Goal: Task Accomplishment & Management: Manage account settings

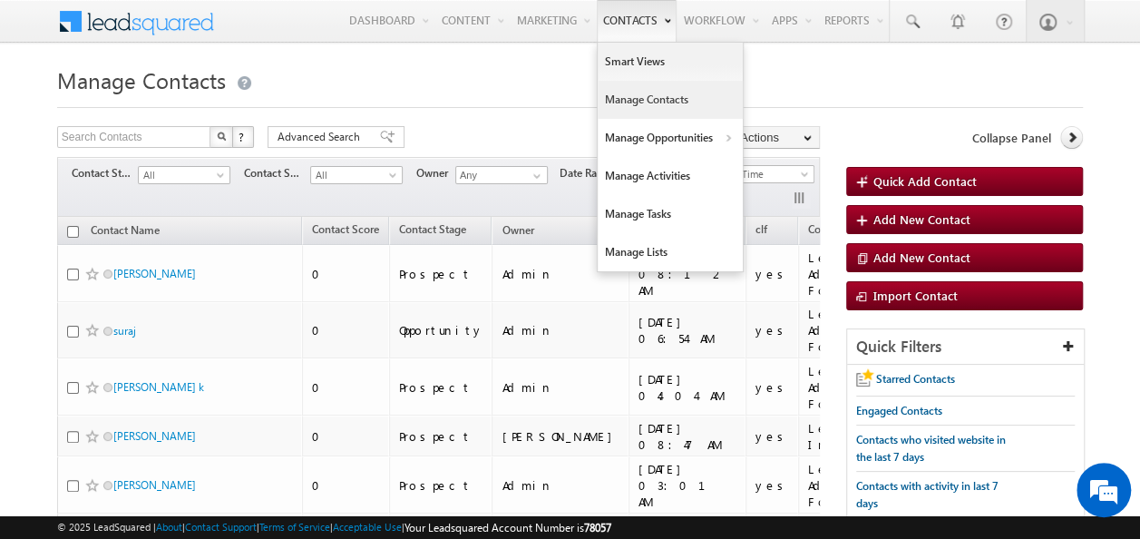
click at [645, 105] on link "Manage Contacts" at bounding box center [670, 100] width 145 height 38
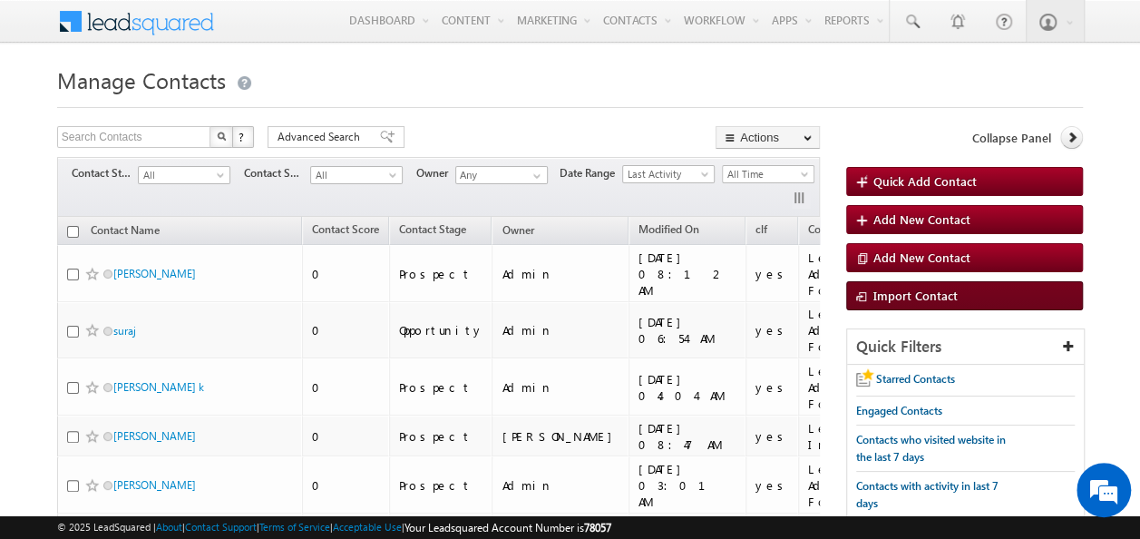
click at [921, 304] on link "Import Contact" at bounding box center [964, 295] width 237 height 29
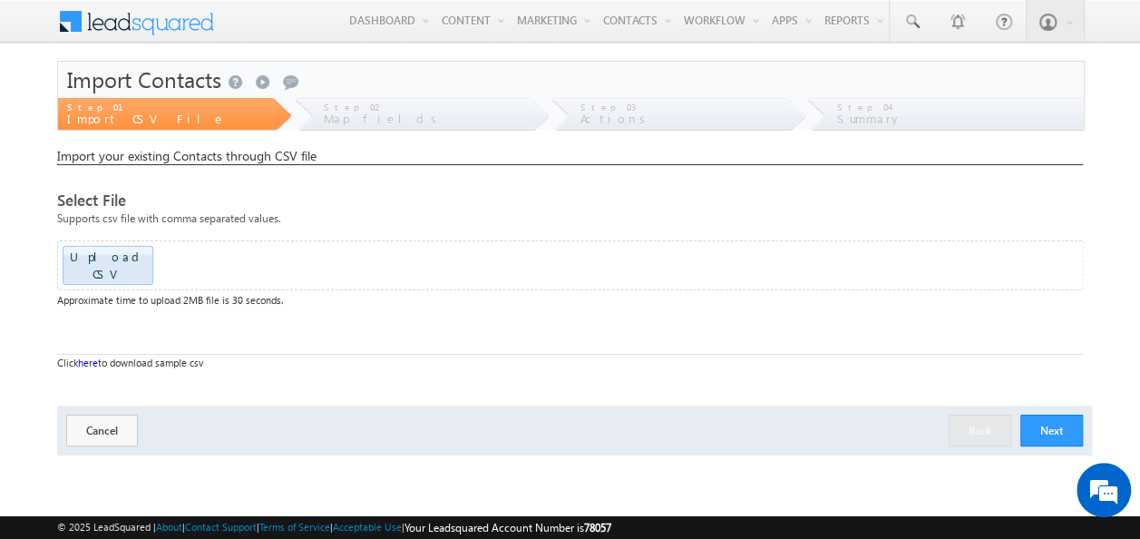
click at [88, 356] on link "here" at bounding box center [88, 362] width 20 height 12
click at [106, 243] on div "Upload CSV Drop files here to upload" at bounding box center [570, 265] width 1027 height 50
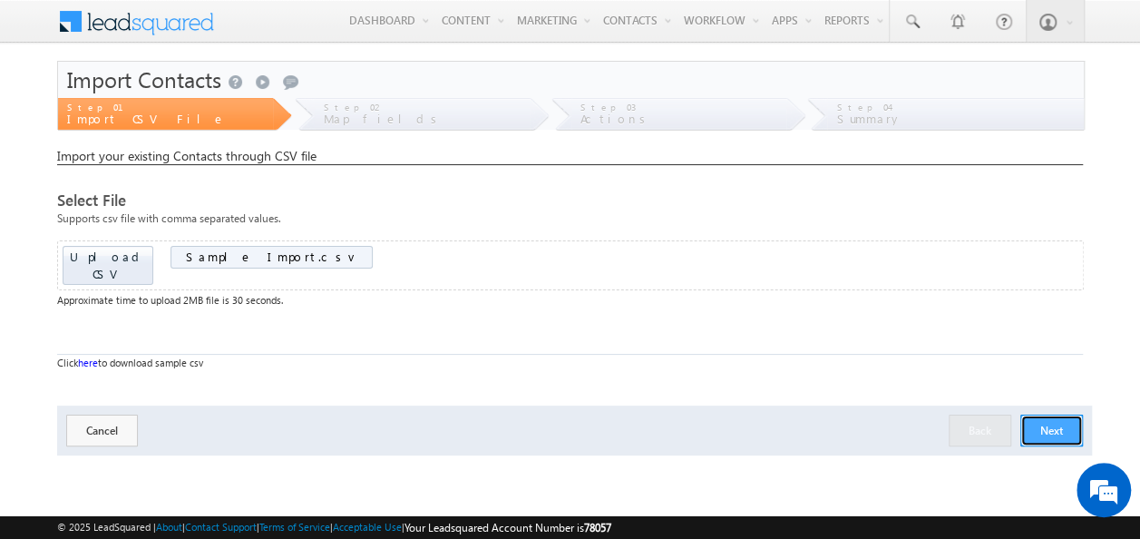
click at [1038, 414] on button "Next" at bounding box center [1051, 430] width 63 height 32
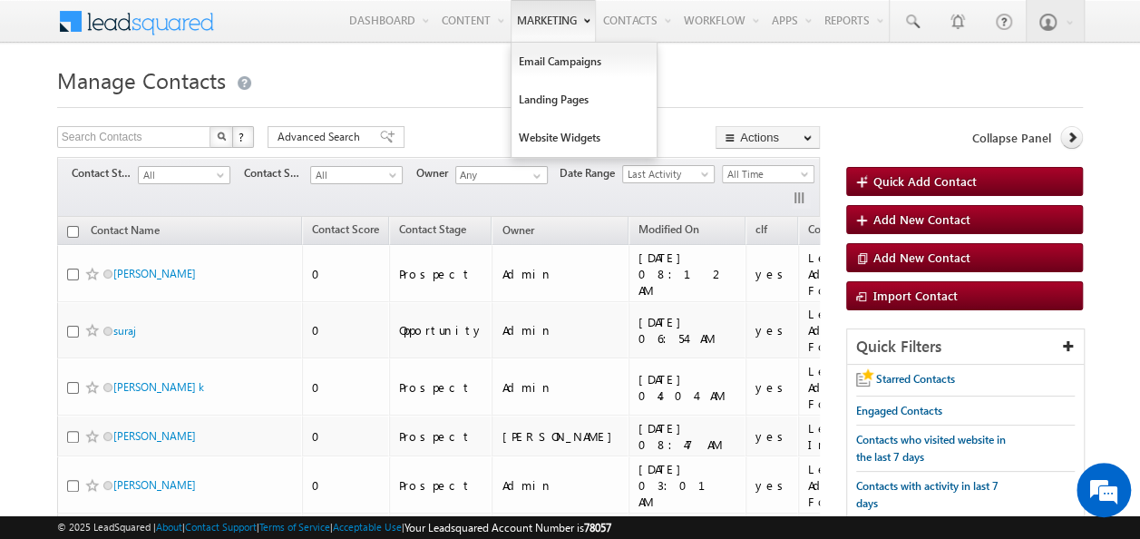
click at [519, 15] on link "Marketing" at bounding box center [553, 21] width 85 height 42
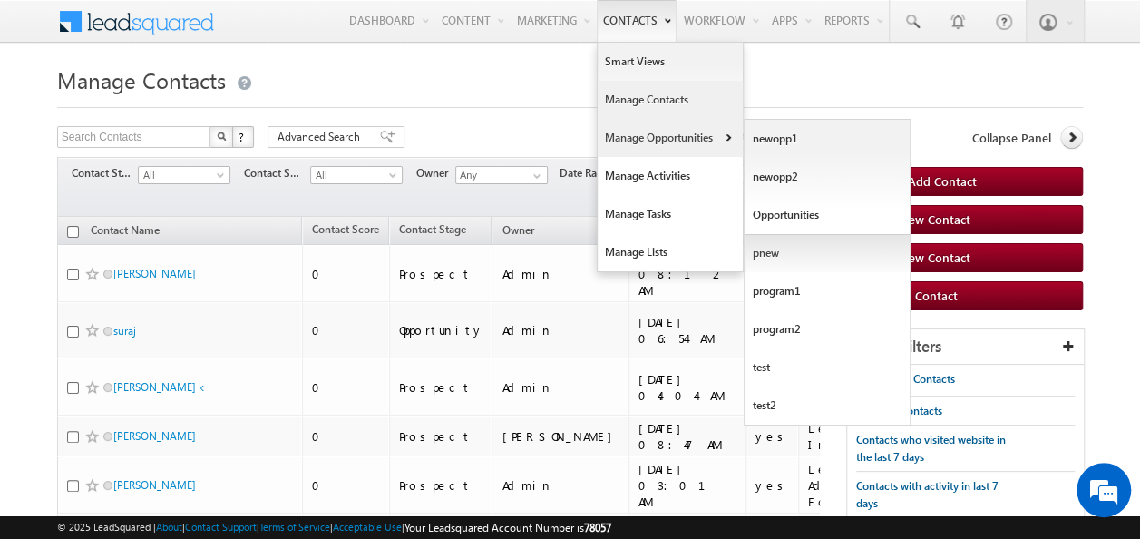
click at [760, 246] on link "pnew" at bounding box center [828, 253] width 166 height 38
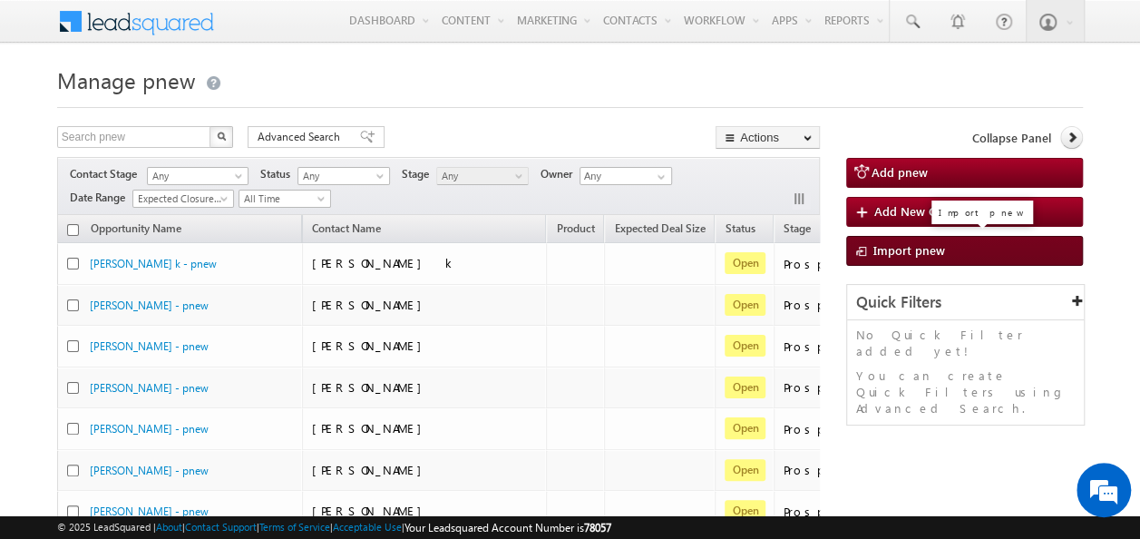
click at [882, 254] on span "Import pnew" at bounding box center [909, 249] width 72 height 15
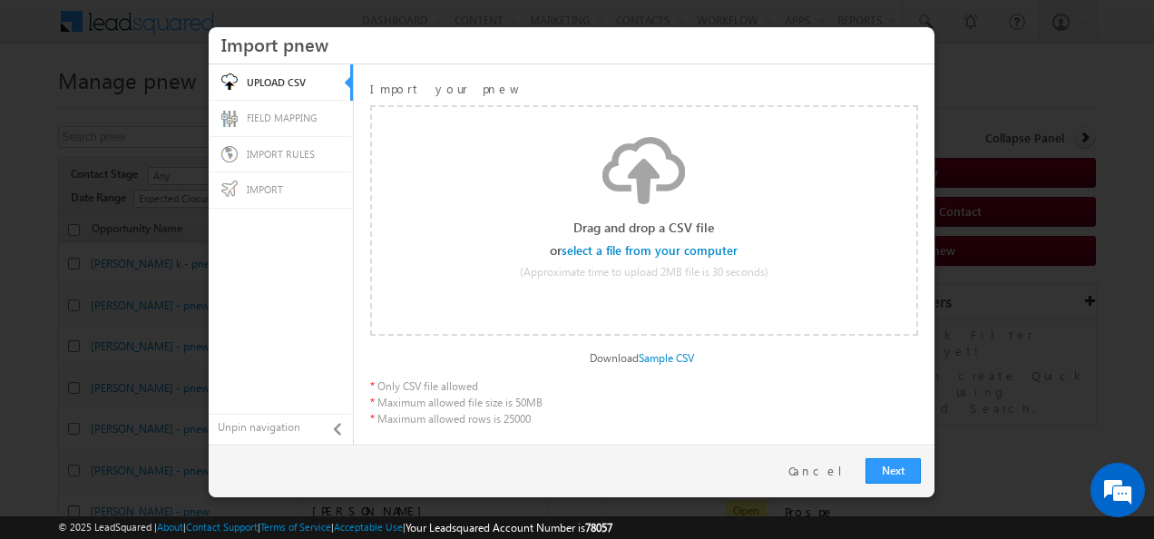
click at [621, 249] on input "file" at bounding box center [650, 251] width 172 height 13
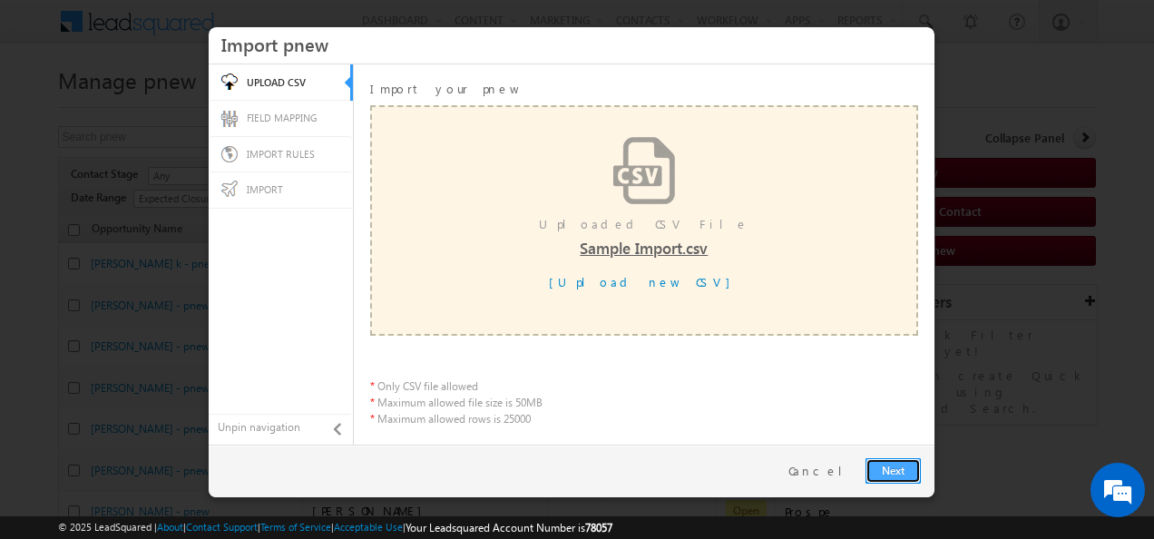
click at [892, 469] on link "Next" at bounding box center [892, 470] width 55 height 25
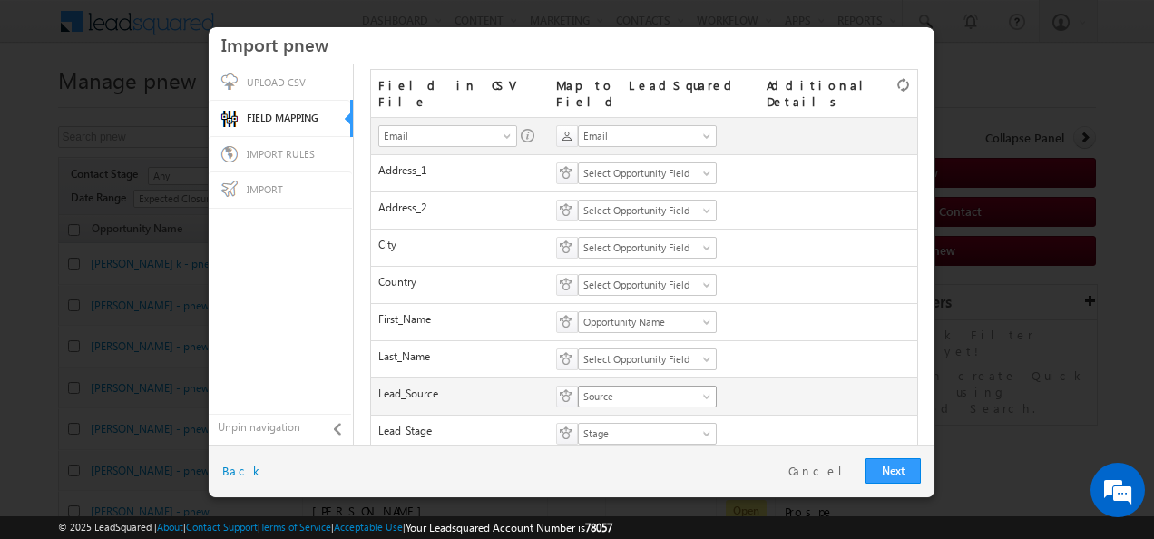
scroll to position [189, 0]
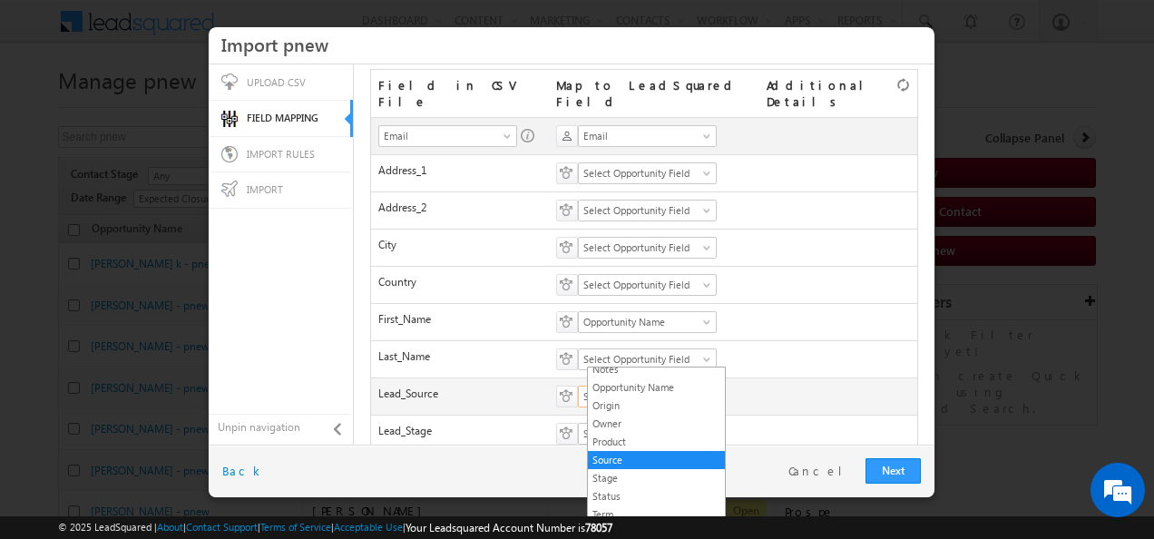
click at [621, 385] on link "Source" at bounding box center [647, 396] width 139 height 22
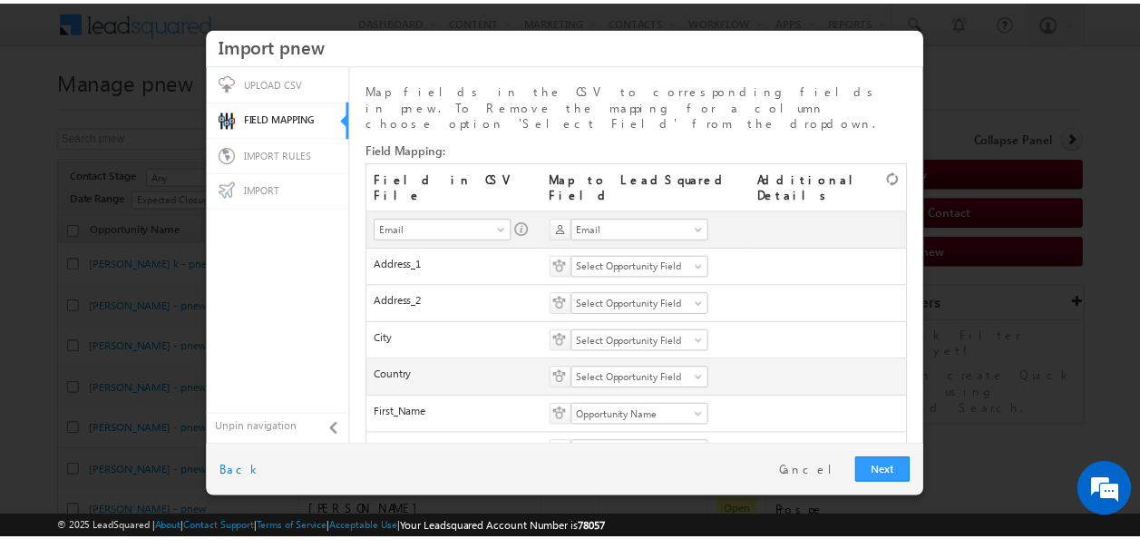
scroll to position [254, 0]
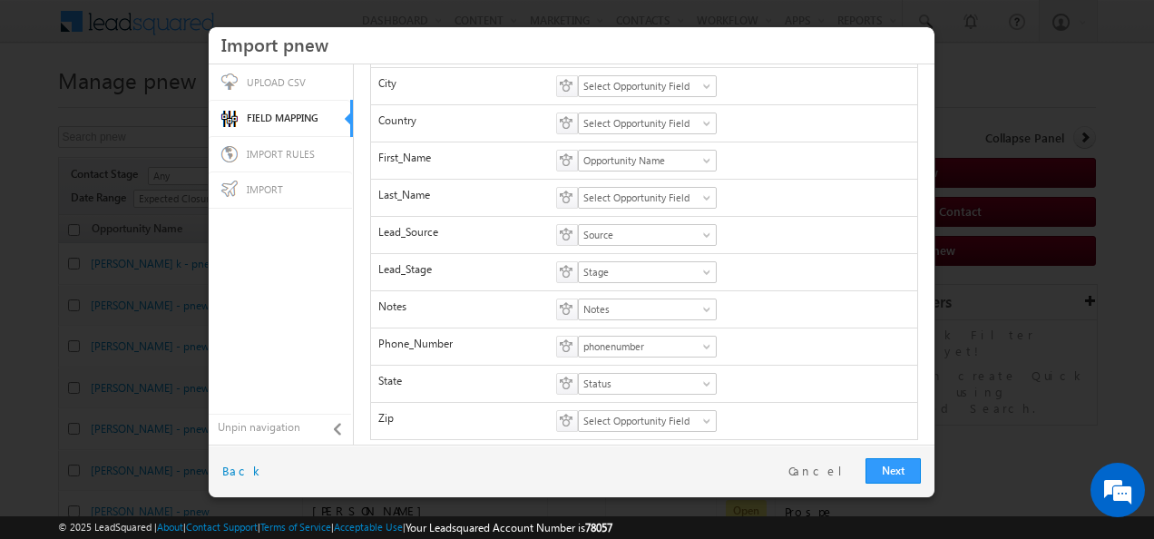
click at [996, 111] on div at bounding box center [577, 269] width 1154 height 539
click at [839, 473] on link "Cancel" at bounding box center [822, 471] width 68 height 16
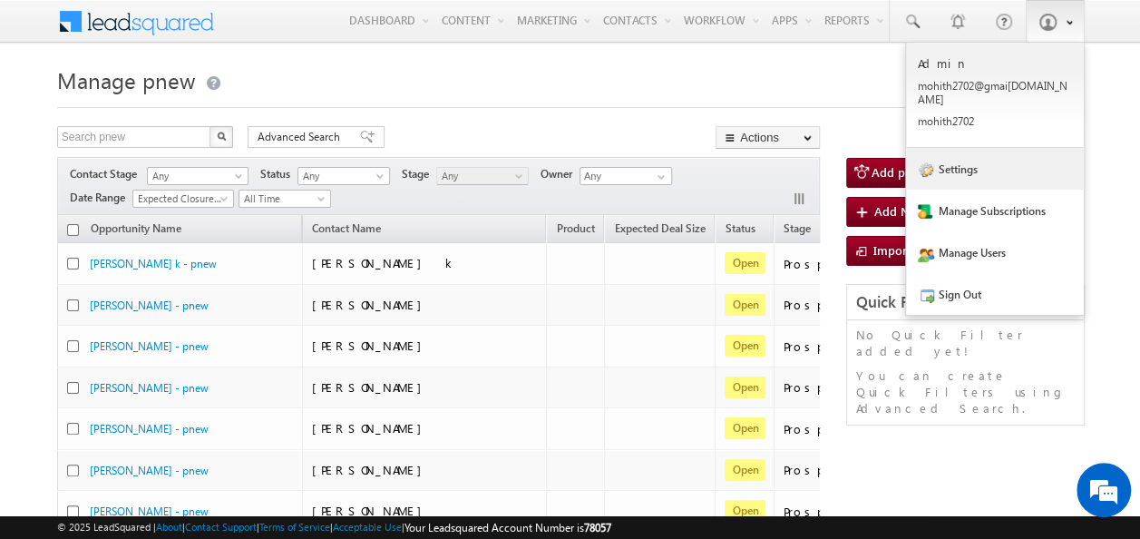
click at [992, 161] on link "Settings" at bounding box center [995, 169] width 178 height 42
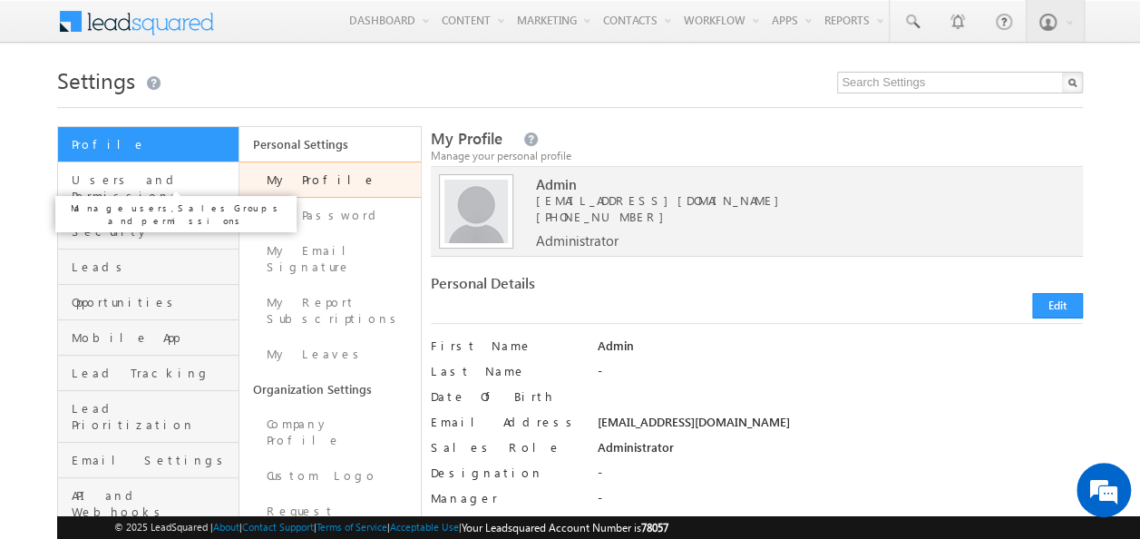
click at [164, 183] on span "Users and Permissions" at bounding box center [153, 187] width 162 height 33
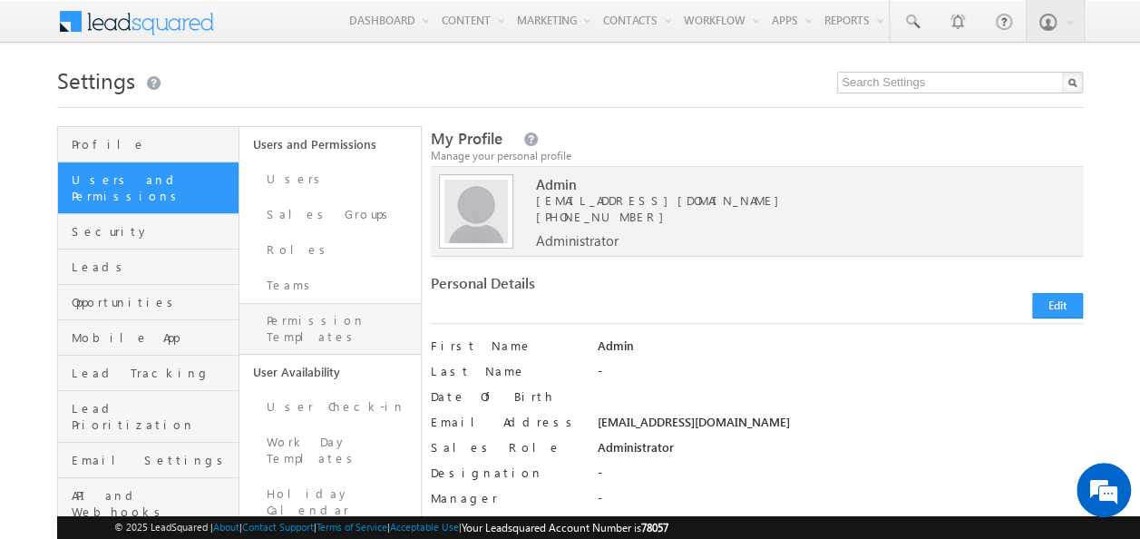
click at [320, 310] on link "Permission Templates" at bounding box center [329, 329] width 181 height 52
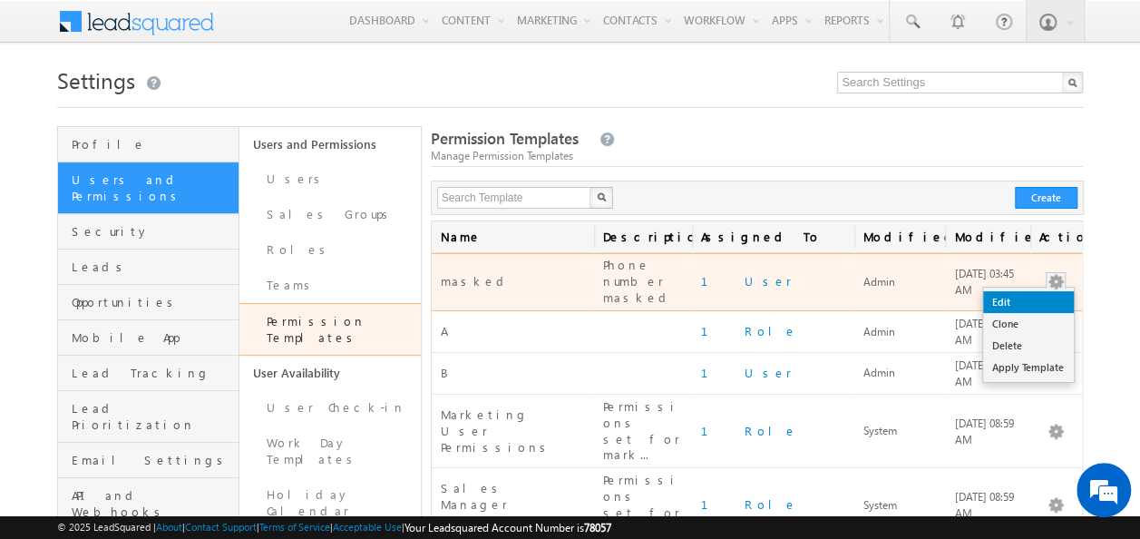
click at [1039, 291] on link "Edit" at bounding box center [1028, 302] width 91 height 22
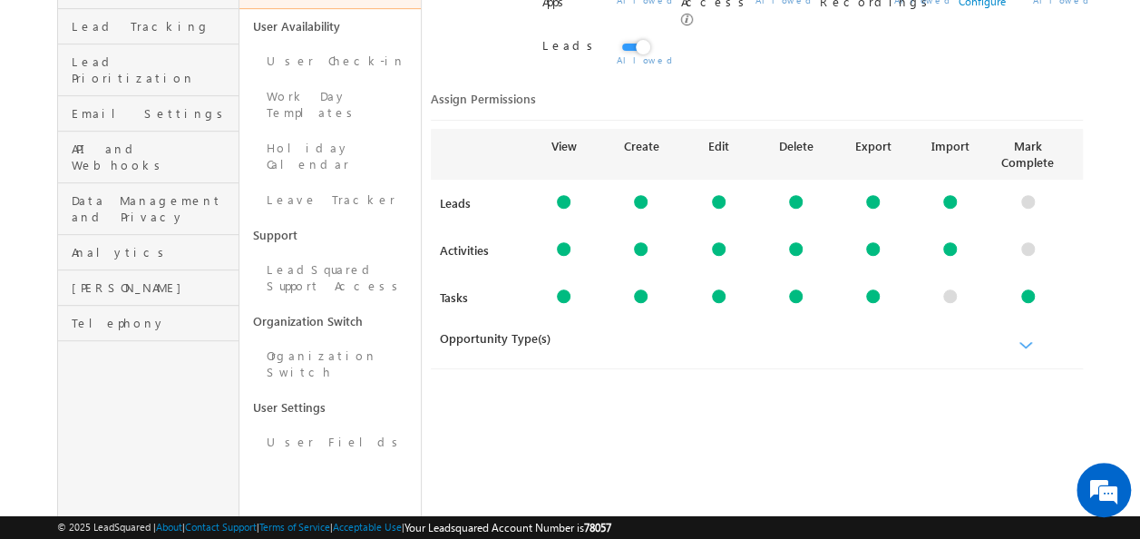
scroll to position [337, 0]
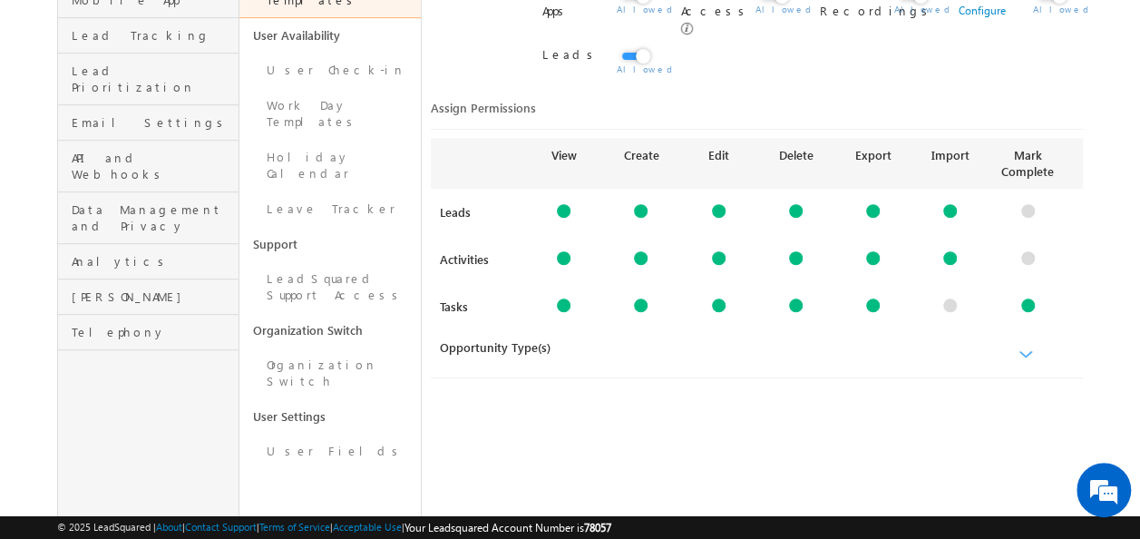
click at [1028, 350] on b at bounding box center [1026, 355] width 14 height 11
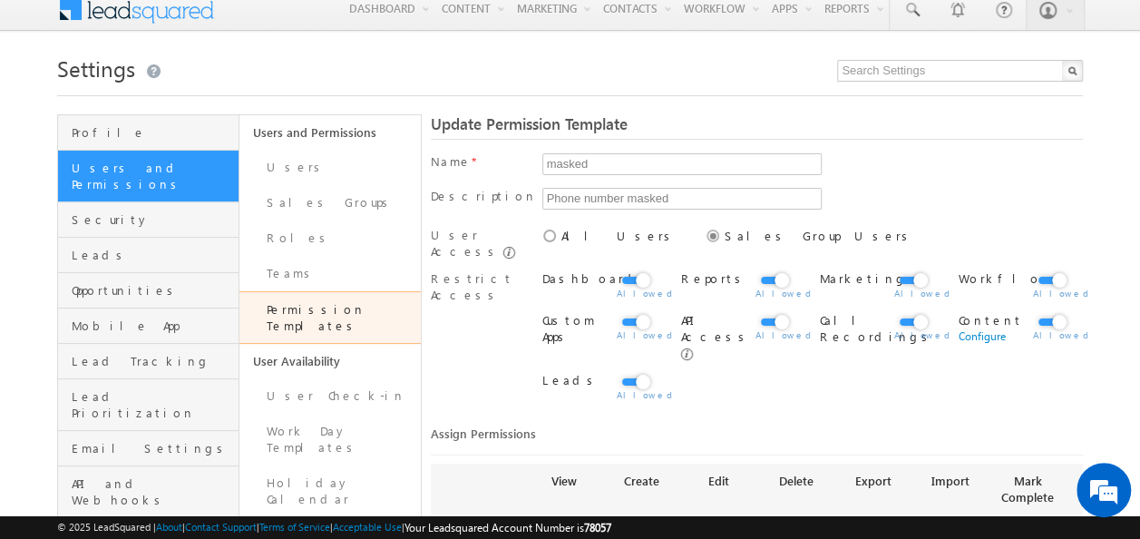
scroll to position [0, 0]
